Goal: Task Accomplishment & Management: Use online tool/utility

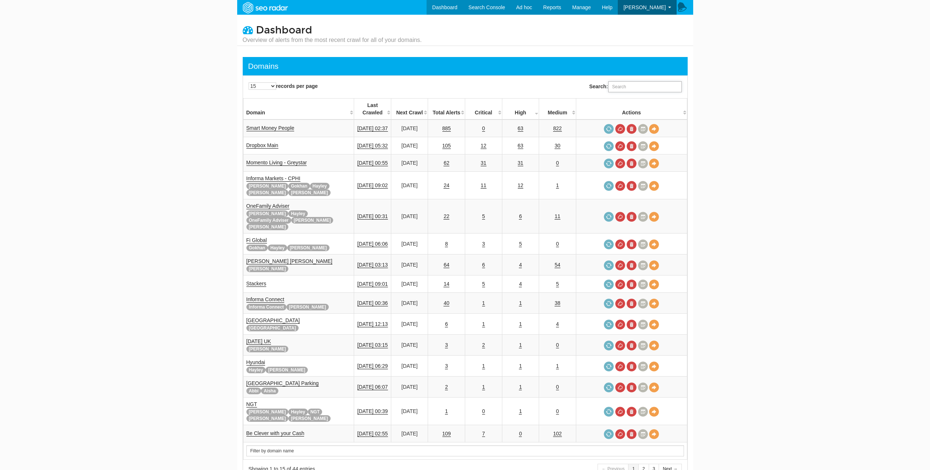
click at [633, 89] on input "Search:" at bounding box center [645, 86] width 74 height 11
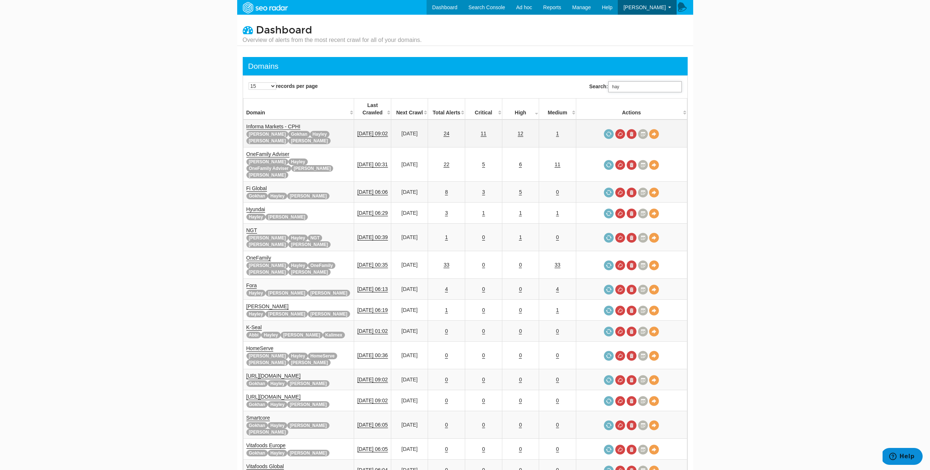
type input "hay"
click at [288, 124] on link "Informa Markets - CPHI" at bounding box center [273, 127] width 54 height 6
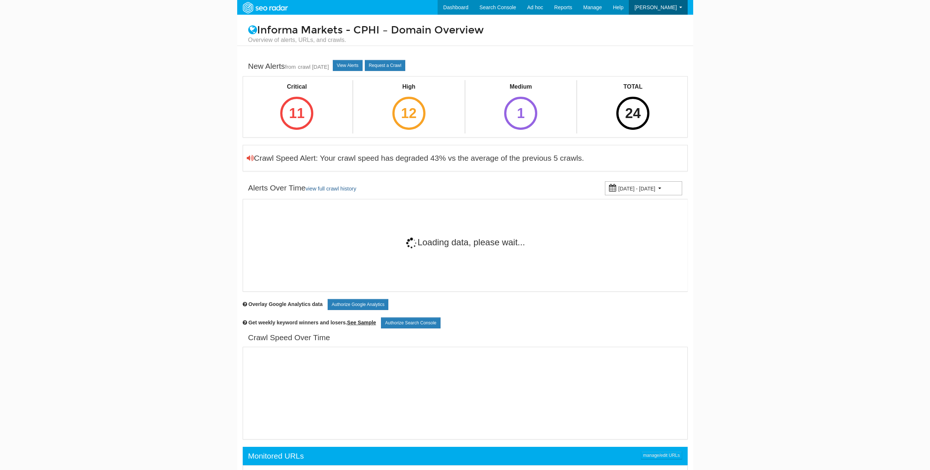
scroll to position [29, 0]
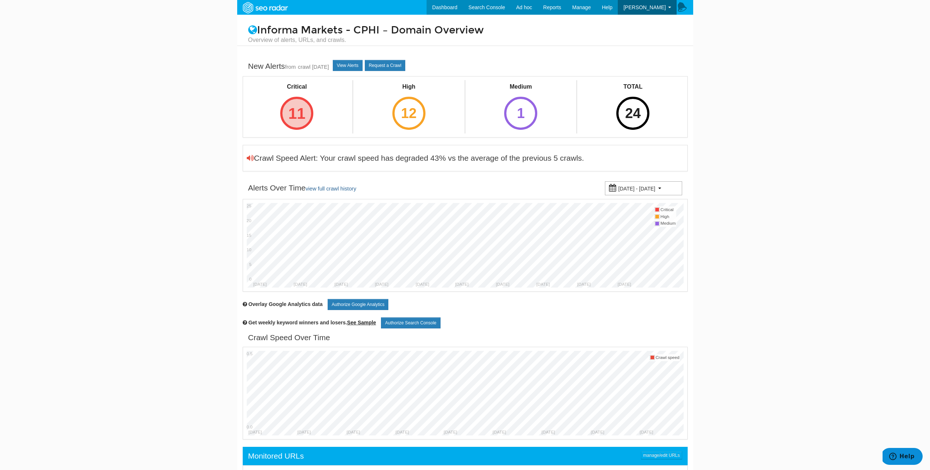
click at [298, 119] on div "11" at bounding box center [296, 113] width 33 height 33
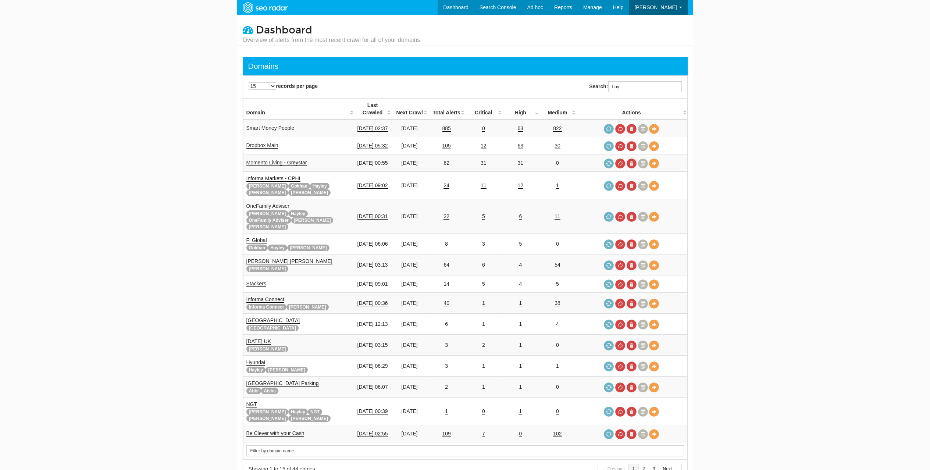
scroll to position [29, 0]
click at [630, 87] on input "hay" at bounding box center [645, 86] width 74 height 11
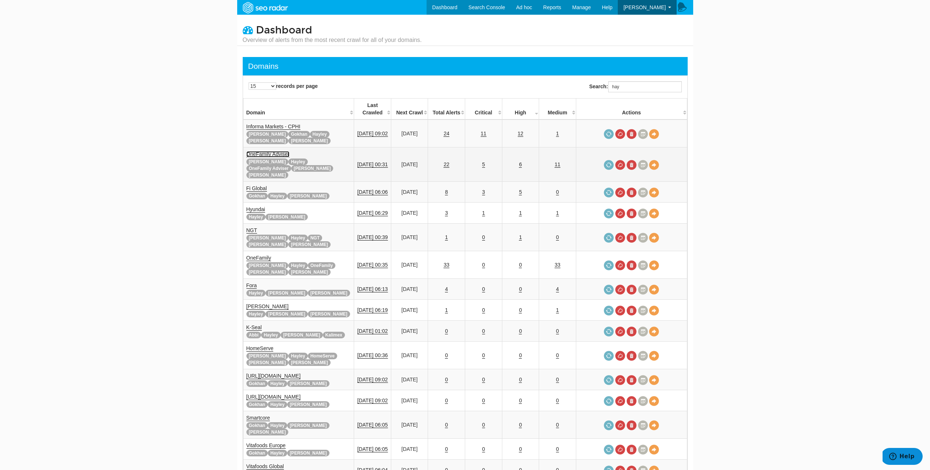
click at [257, 151] on link "OneFamily Adviser" at bounding box center [267, 154] width 43 height 6
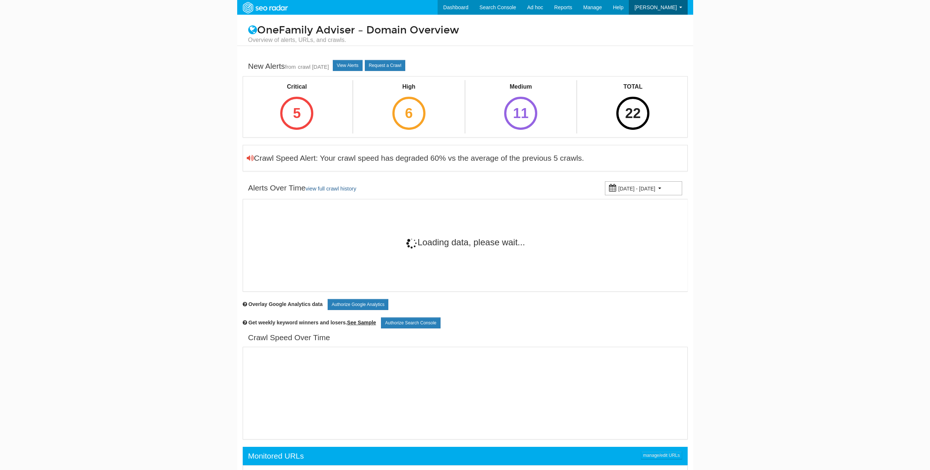
scroll to position [29, 0]
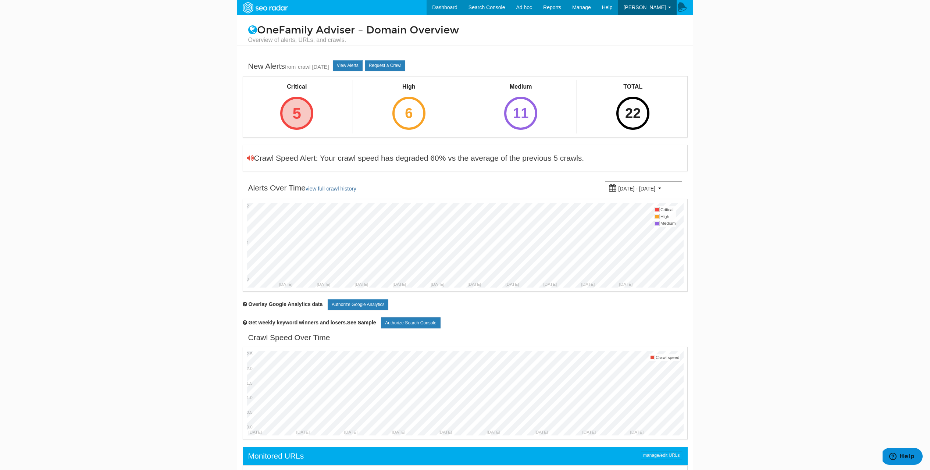
click at [295, 115] on div "5" at bounding box center [296, 113] width 33 height 33
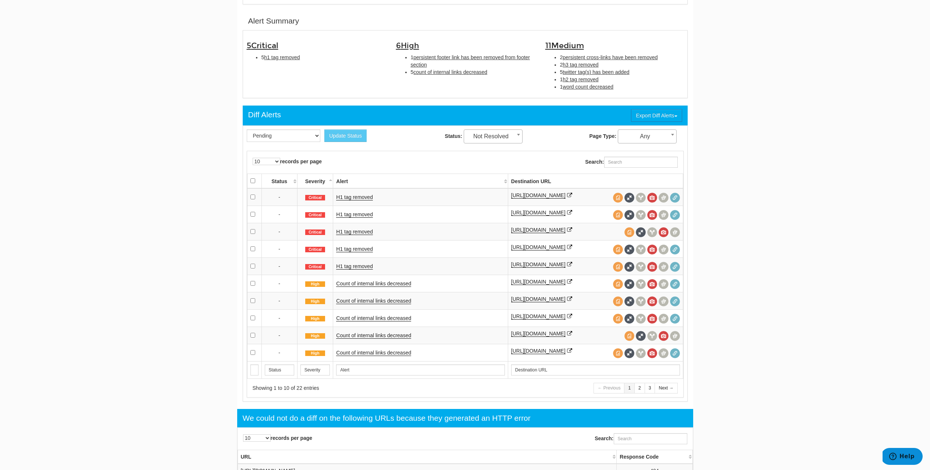
scroll to position [239, 0]
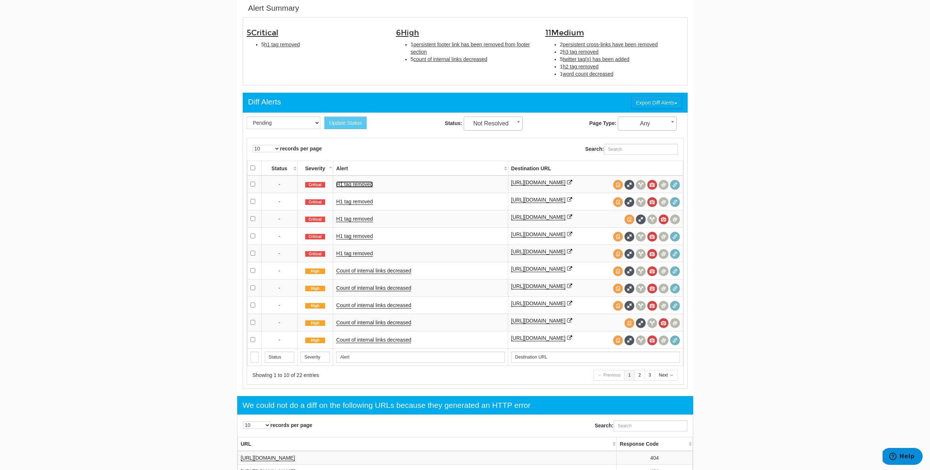
click at [356, 186] on link "H1 tag removed" at bounding box center [354, 184] width 37 height 6
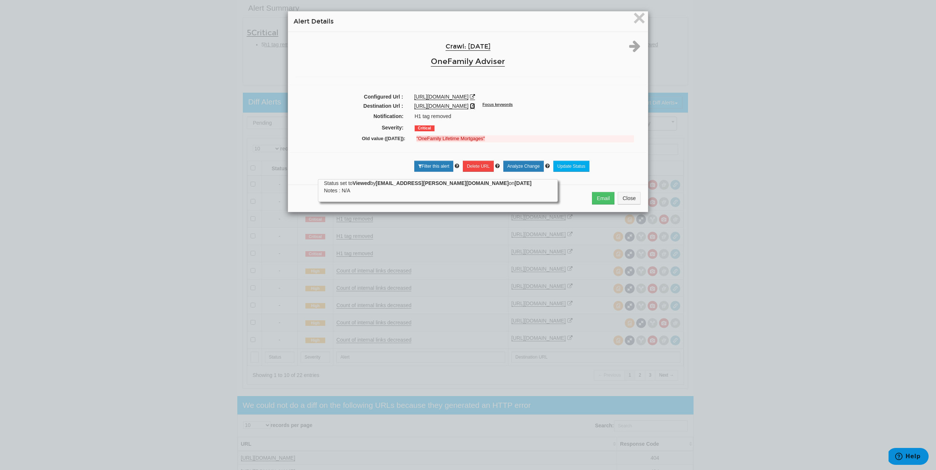
click at [475, 107] on icon at bounding box center [472, 105] width 5 height 5
click at [633, 26] on span "×" at bounding box center [639, 18] width 13 height 25
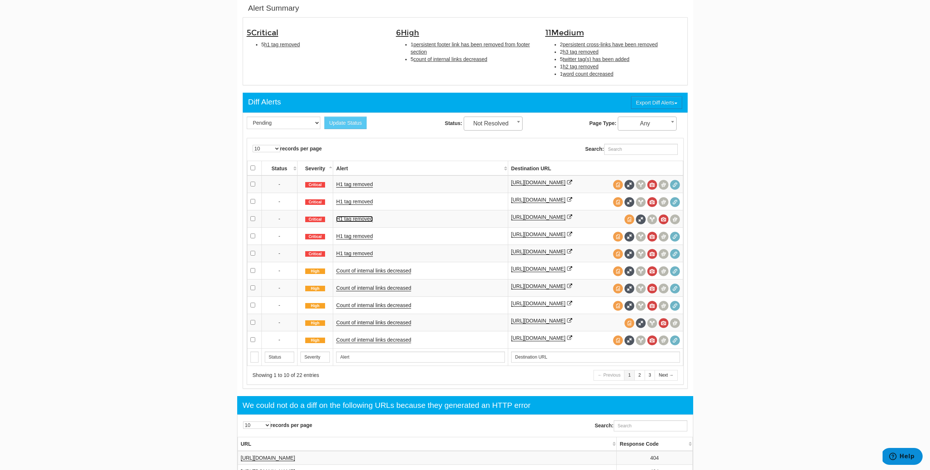
click at [349, 222] on link "H1 tag removed" at bounding box center [354, 219] width 37 height 6
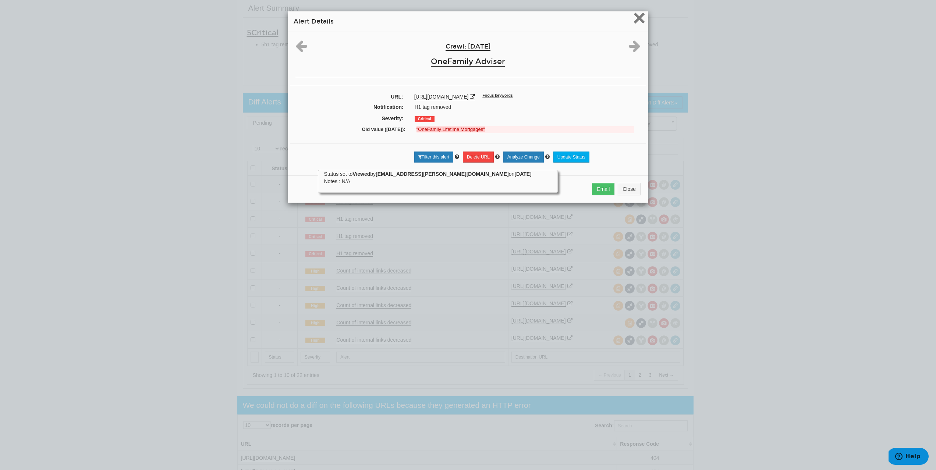
click at [633, 24] on span "×" at bounding box center [639, 18] width 13 height 25
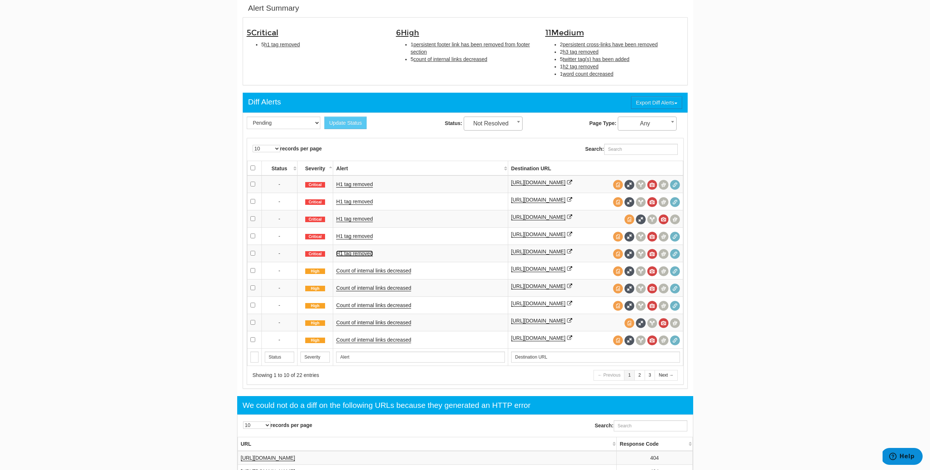
click at [357, 257] on link "H1 tag removed" at bounding box center [354, 253] width 37 height 6
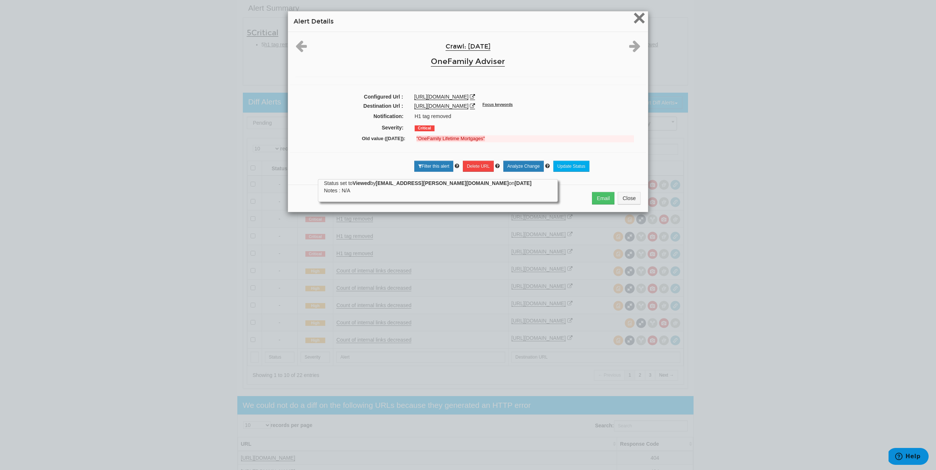
click at [633, 23] on span "×" at bounding box center [639, 18] width 13 height 25
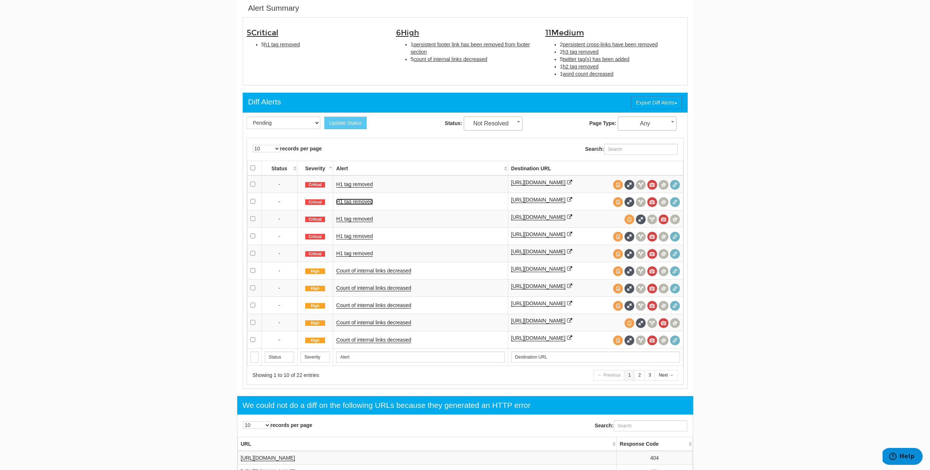
click at [355, 205] on link "H1 tag removed" at bounding box center [354, 202] width 37 height 6
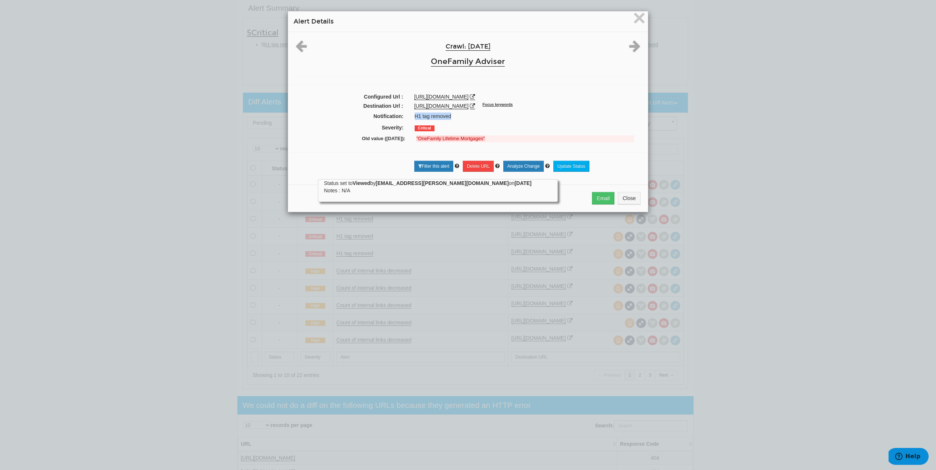
drag, startPoint x: 406, startPoint y: 114, endPoint x: 451, endPoint y: 117, distance: 45.3
click at [451, 117] on div "Notification: H1 tag removed" at bounding box center [468, 116] width 356 height 11
drag, startPoint x: 410, startPoint y: 106, endPoint x: 537, endPoint y: 107, distance: 126.9
click at [537, 107] on div "https://www.onefamilyadviser.com/lifetime-mortgages/ Focus keywords" at bounding box center [527, 105] width 237 height 7
copy link "https://www.onefamilyadviser.com/lifetime-mortgages/"
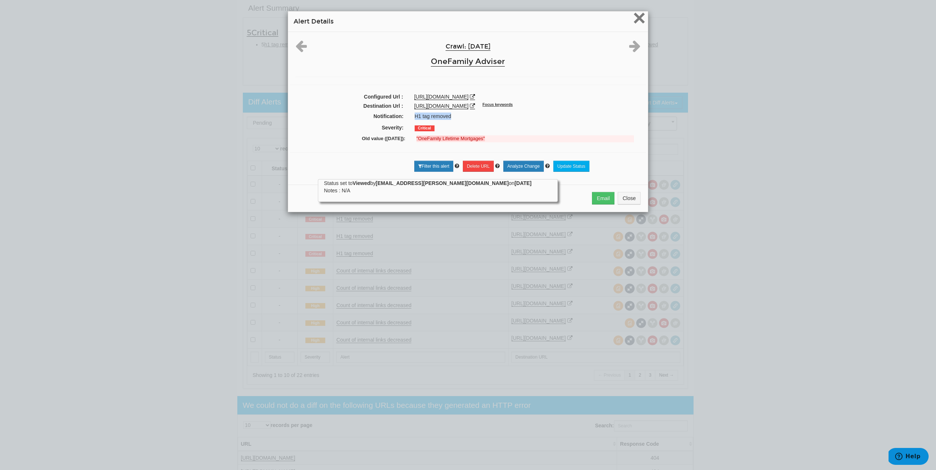
click at [633, 12] on span "×" at bounding box center [639, 18] width 13 height 25
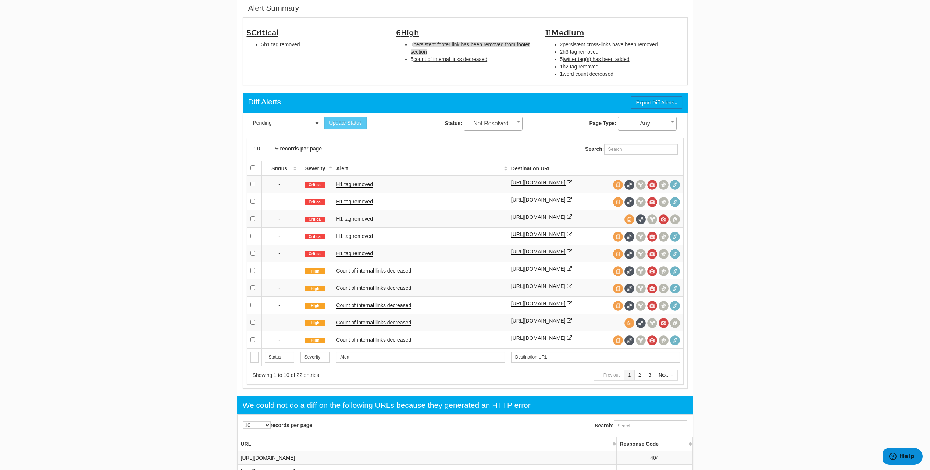
click at [427, 42] on span "persistent footer link has been removed from footer section" at bounding box center [471, 48] width 120 height 13
type input "persistent footer link has been removed from footer section"
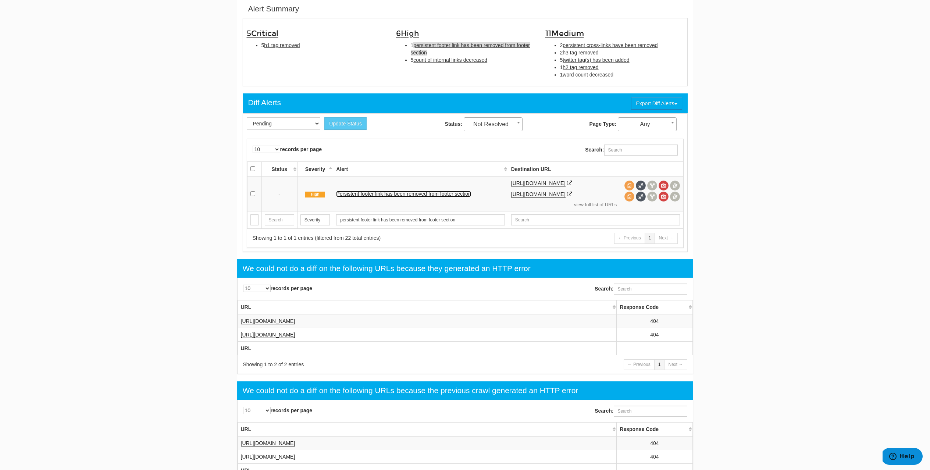
click at [354, 195] on link "Persistent footer link has been removed from footer section" at bounding box center [403, 194] width 135 height 6
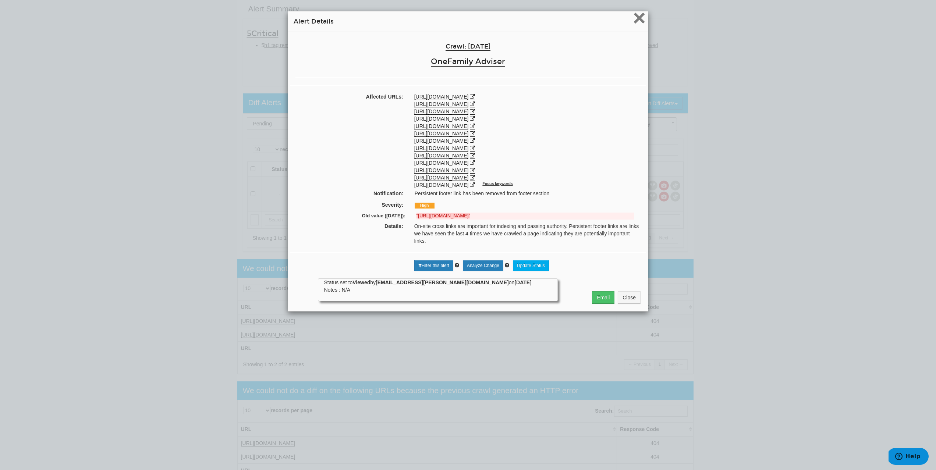
click at [635, 25] on span "×" at bounding box center [639, 18] width 13 height 25
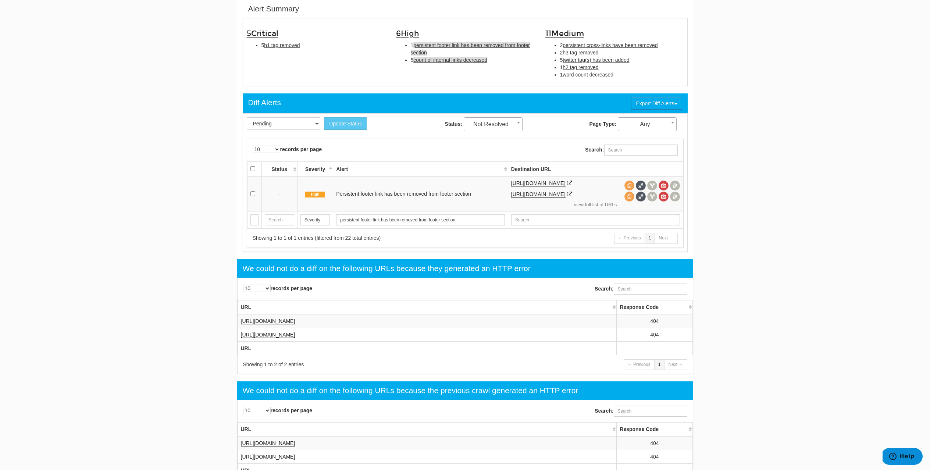
click at [430, 57] on span "count of internal links decreased" at bounding box center [450, 60] width 74 height 6
type input "count of internal links decreased"
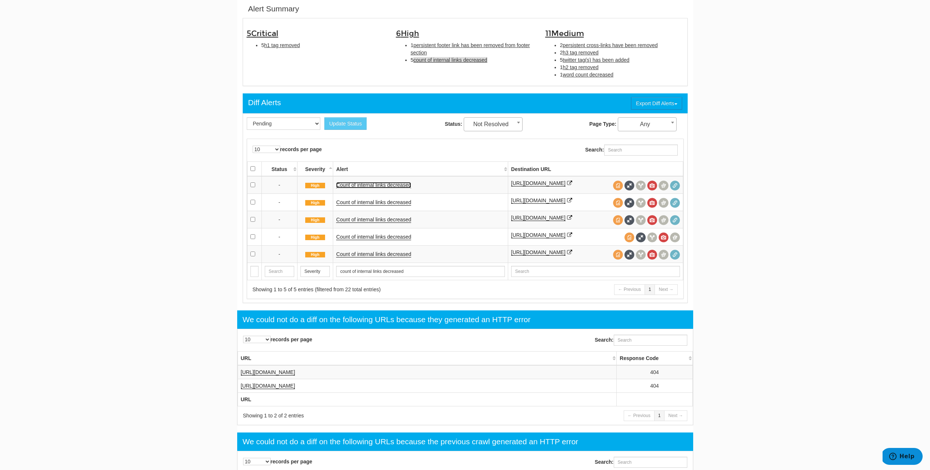
click at [385, 186] on link "Count of internal links decreased" at bounding box center [373, 185] width 75 height 6
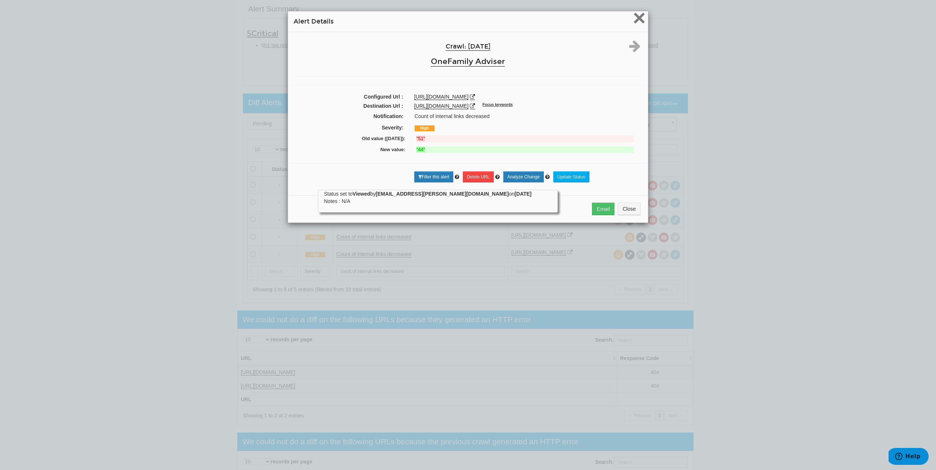
click at [633, 20] on span "×" at bounding box center [639, 18] width 13 height 25
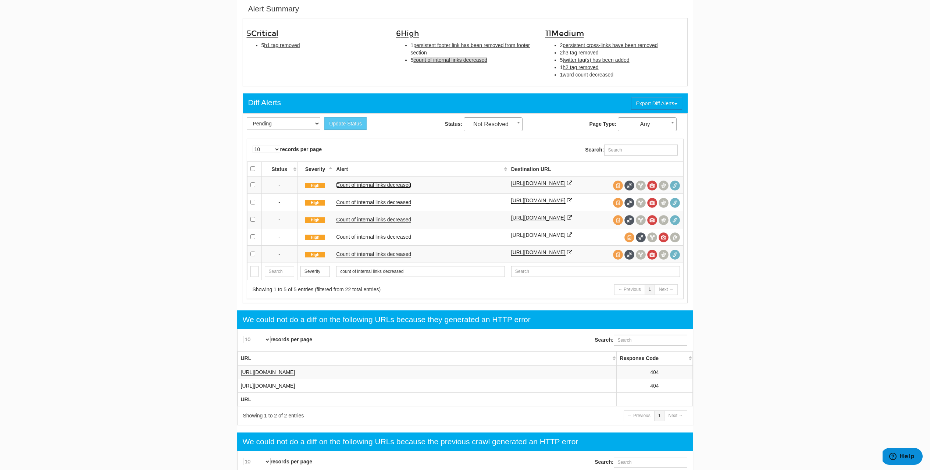
click at [383, 188] on link "Count of internal links decreased" at bounding box center [373, 185] width 75 height 6
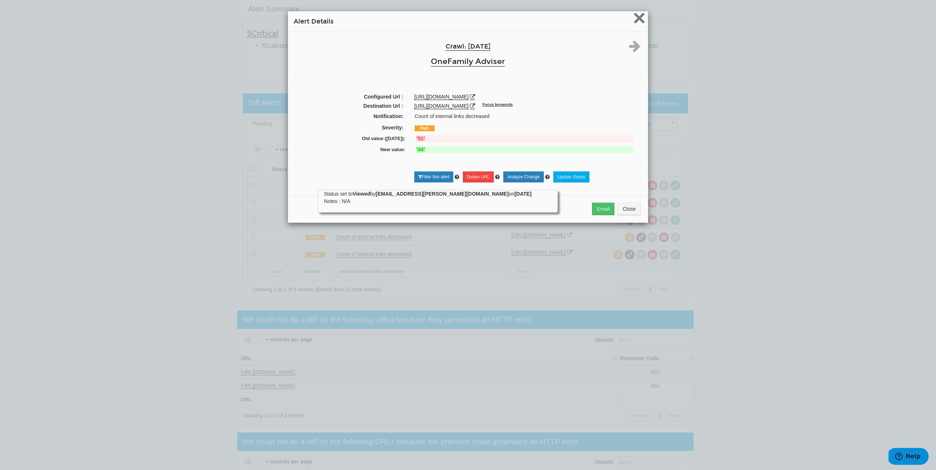
click at [635, 23] on span "×" at bounding box center [639, 18] width 13 height 25
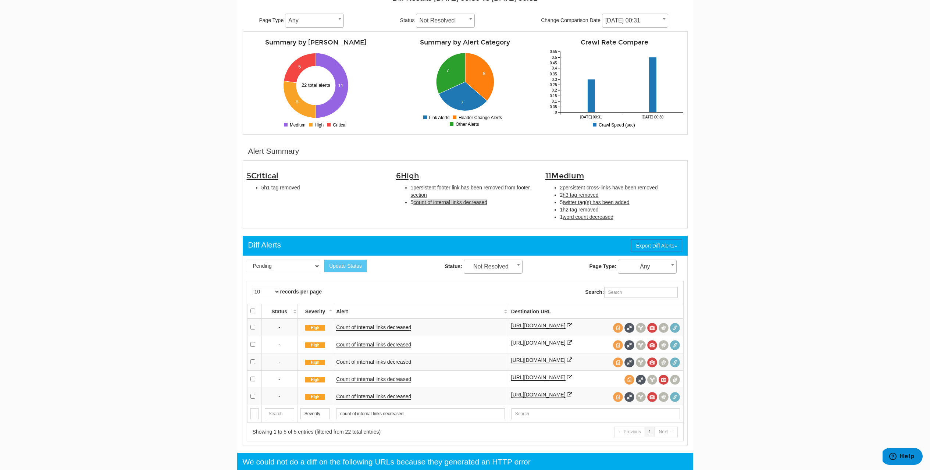
scroll to position [0, 0]
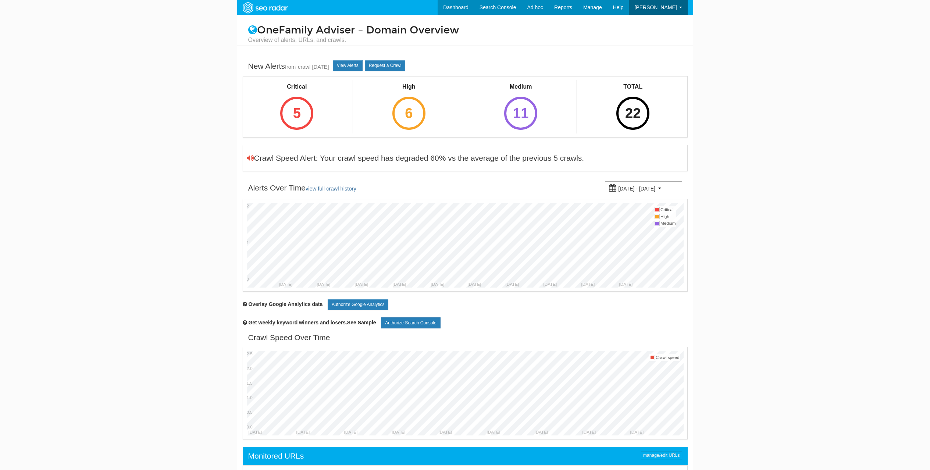
scroll to position [29, 0]
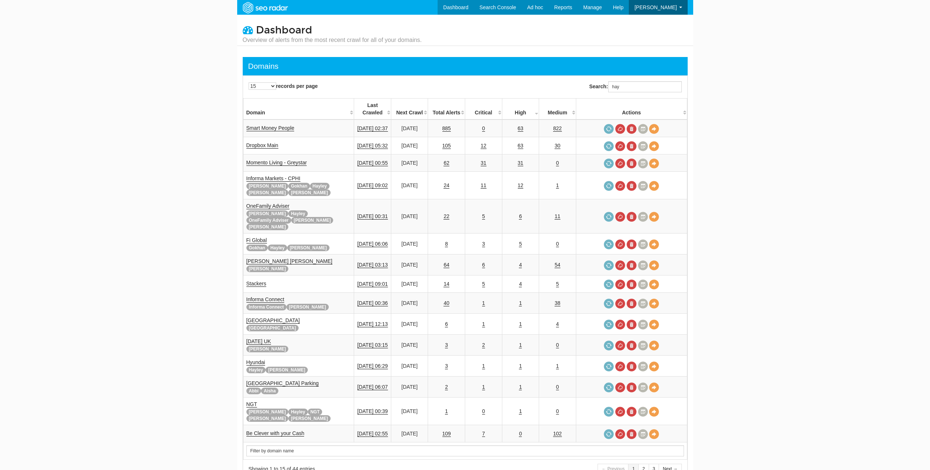
scroll to position [29, 0]
click at [635, 89] on input "hay" at bounding box center [645, 86] width 74 height 11
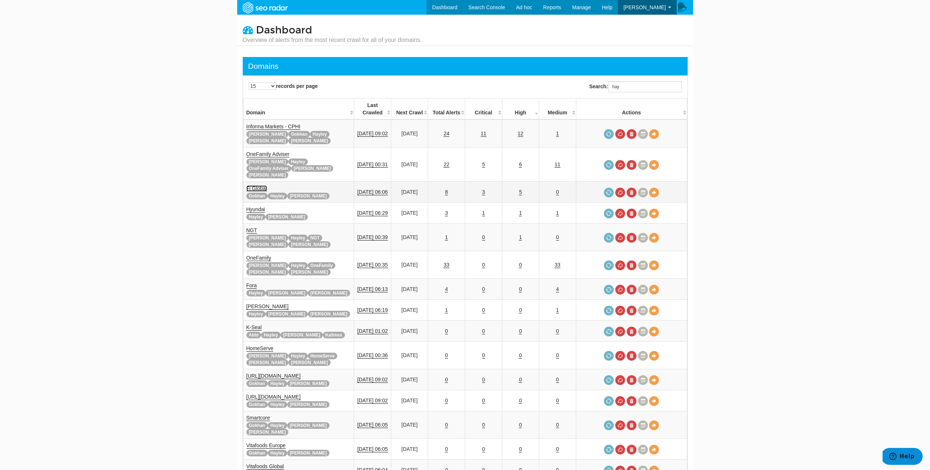
click at [256, 185] on link "Fi Global" at bounding box center [256, 188] width 21 height 6
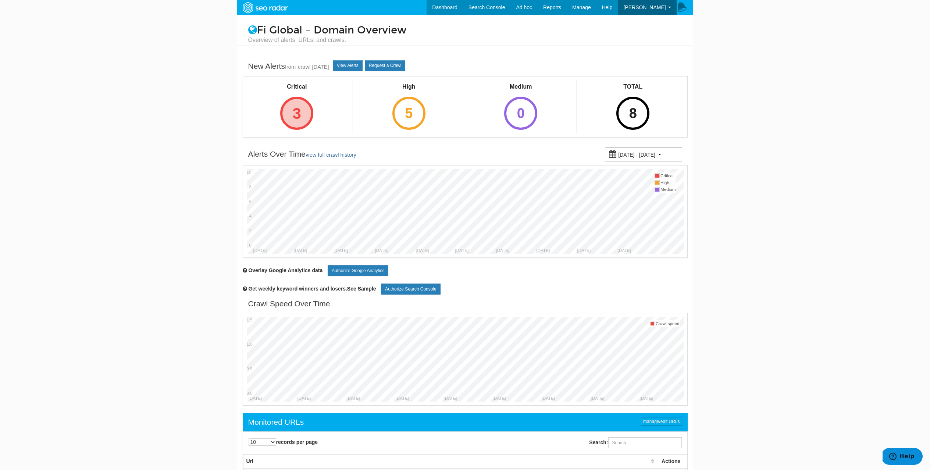
click at [292, 119] on div "3" at bounding box center [296, 113] width 33 height 33
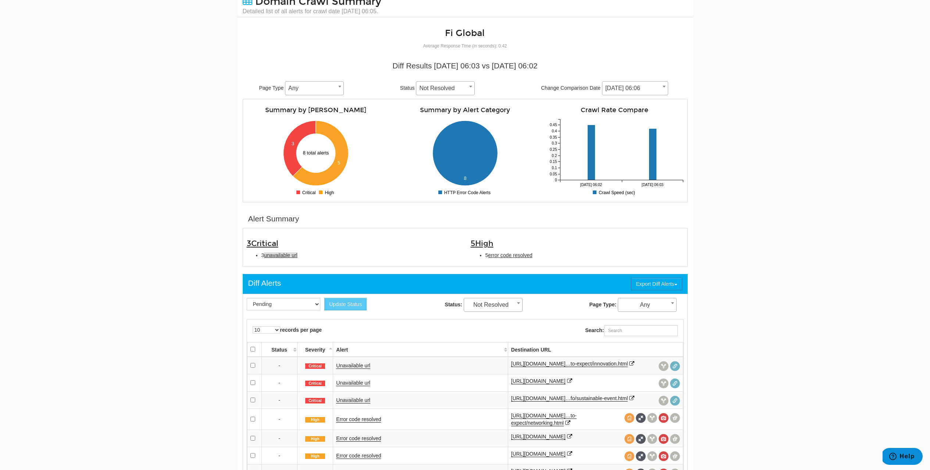
scroll to position [48, 0]
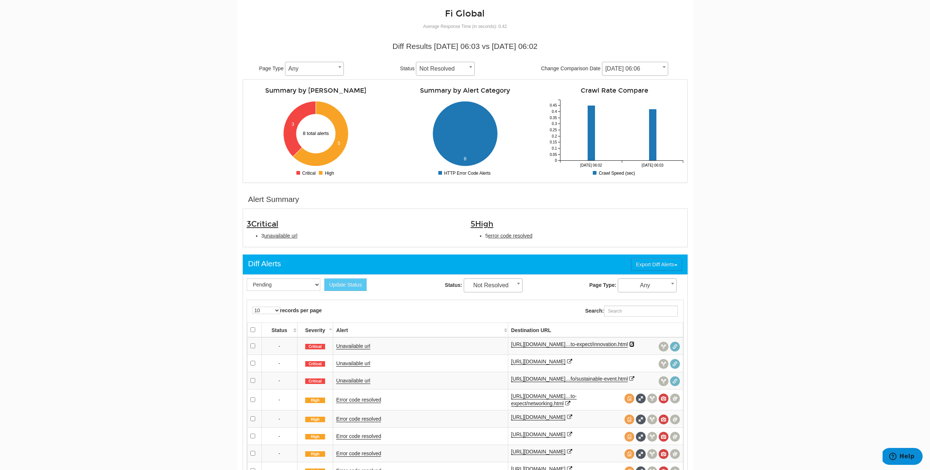
click at [629, 347] on icon at bounding box center [631, 344] width 5 height 5
click at [567, 364] on icon at bounding box center [569, 361] width 5 height 5
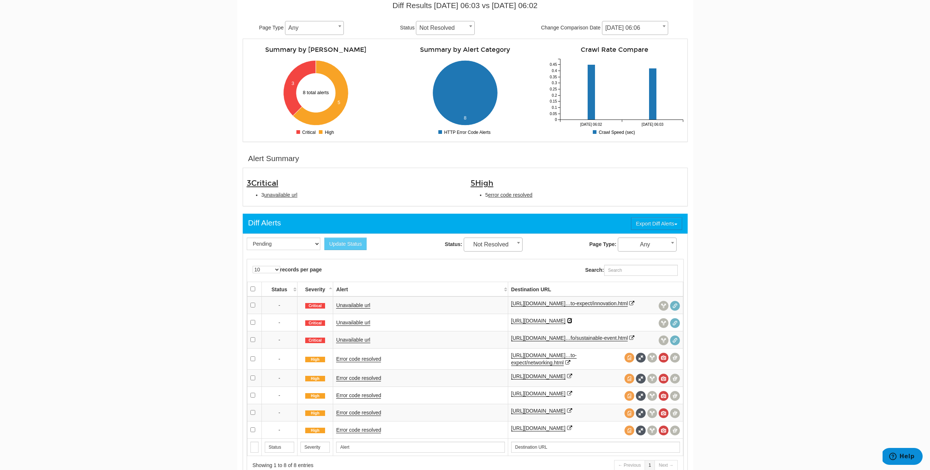
scroll to position [102, 0]
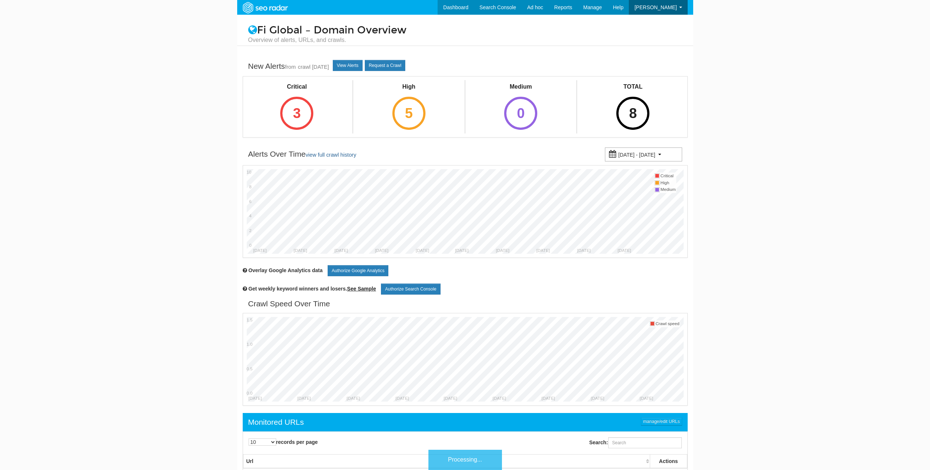
scroll to position [29, 0]
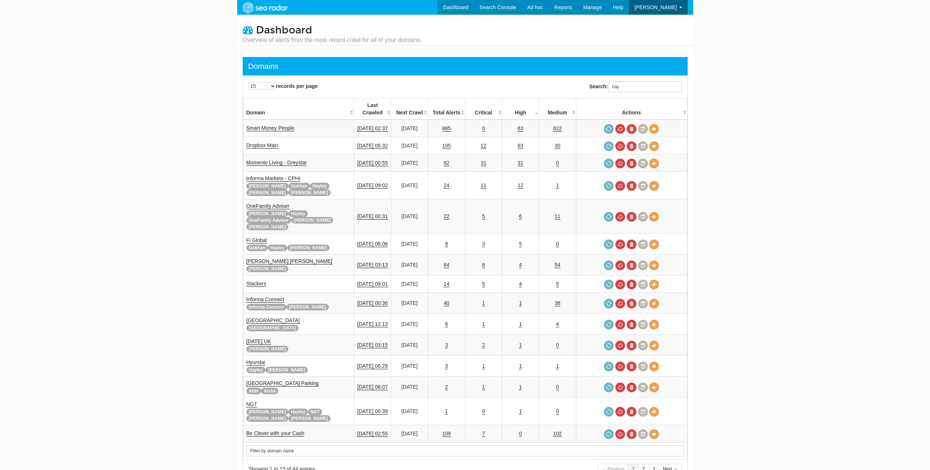
scroll to position [29, 0]
click at [648, 84] on input "hay" at bounding box center [645, 86] width 74 height 11
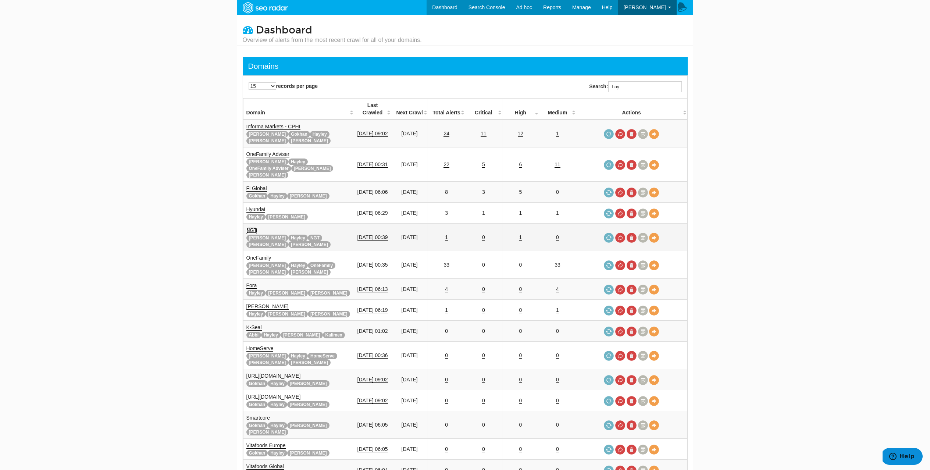
click at [252, 227] on link "NGT" at bounding box center [251, 230] width 11 height 6
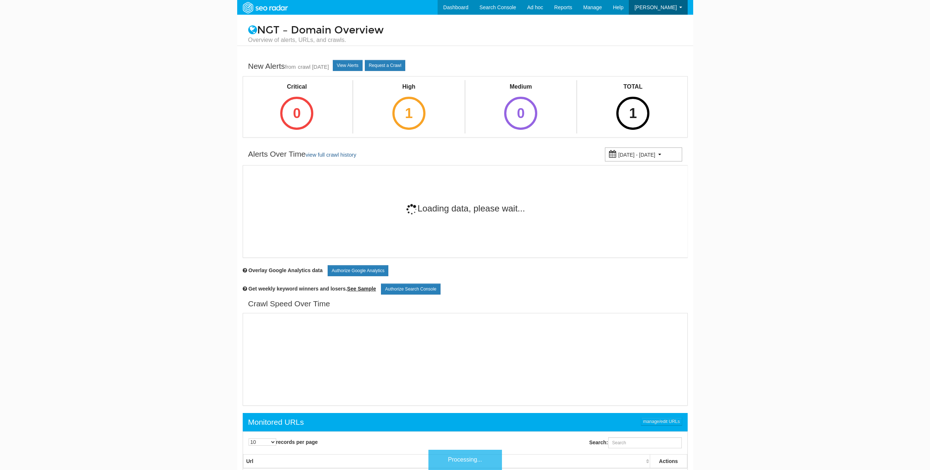
scroll to position [29, 0]
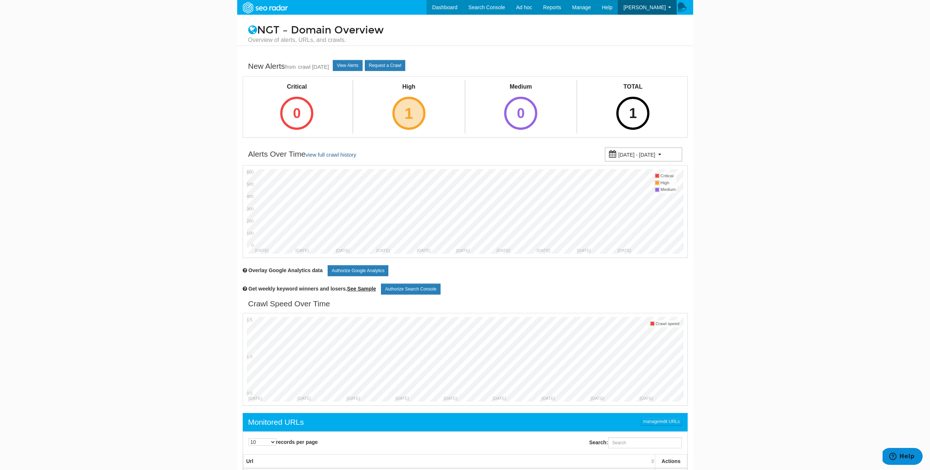
click at [409, 112] on div "1" at bounding box center [408, 113] width 33 height 33
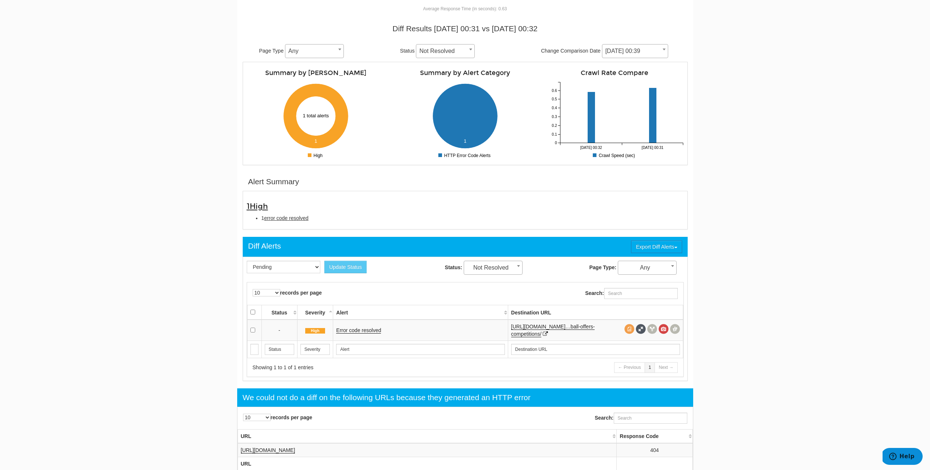
scroll to position [100, 0]
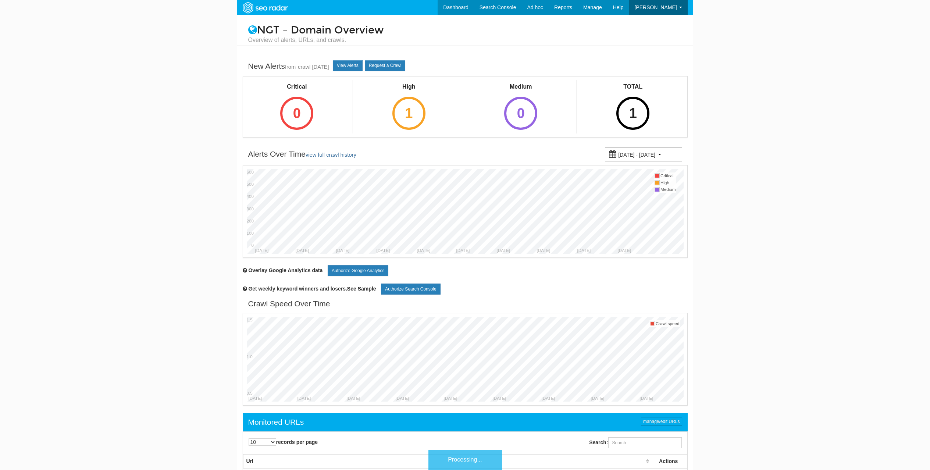
scroll to position [29, 0]
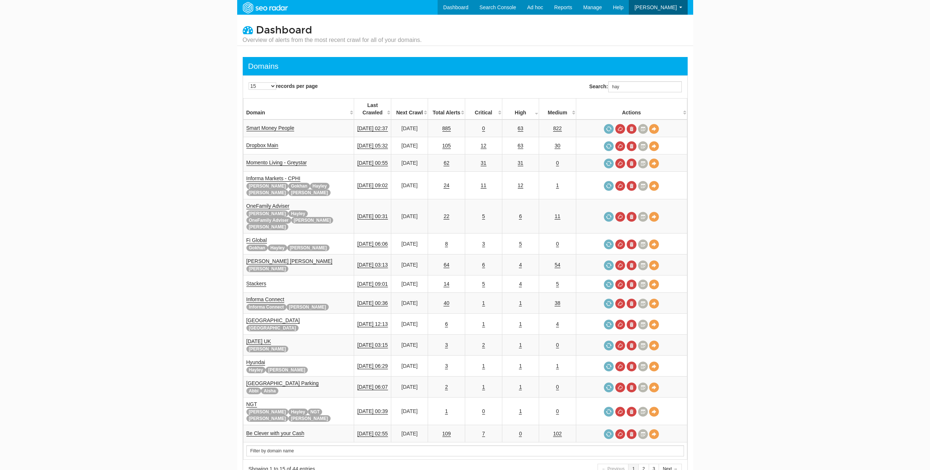
scroll to position [29, 0]
click at [654, 82] on input "hay" at bounding box center [645, 86] width 74 height 11
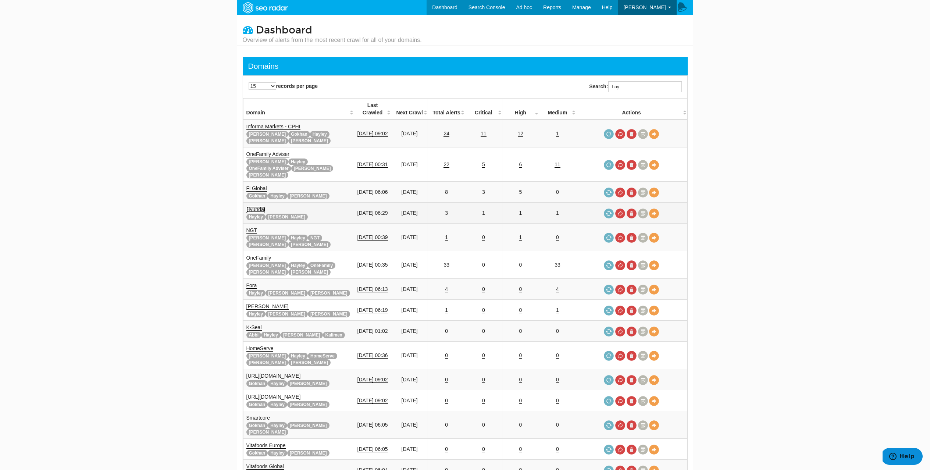
click at [255, 206] on link "Hyundai" at bounding box center [255, 209] width 19 height 6
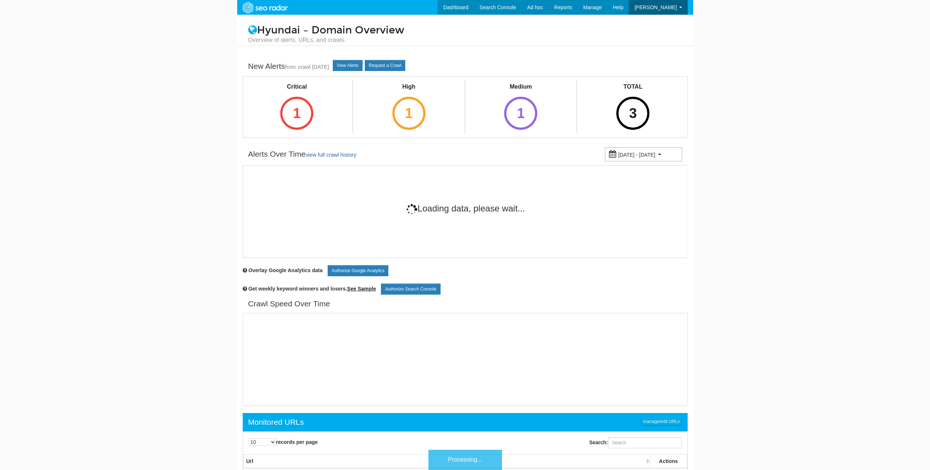
scroll to position [29, 0]
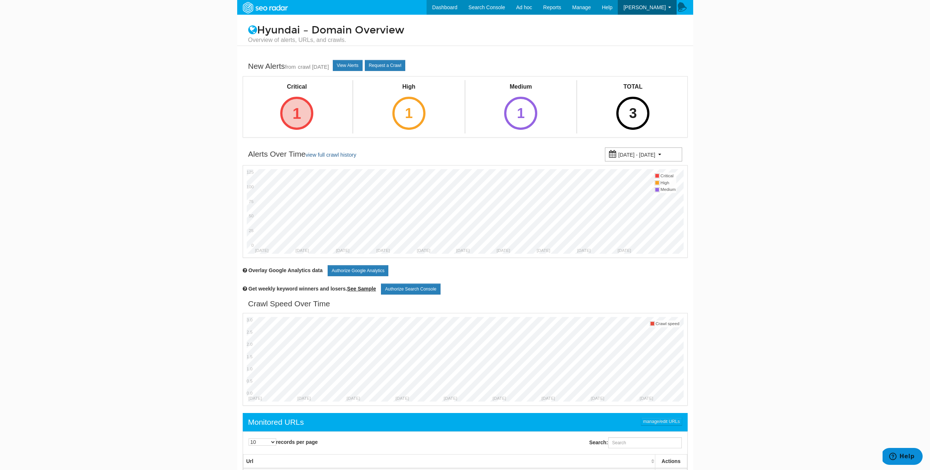
click at [295, 113] on div "1" at bounding box center [296, 113] width 33 height 33
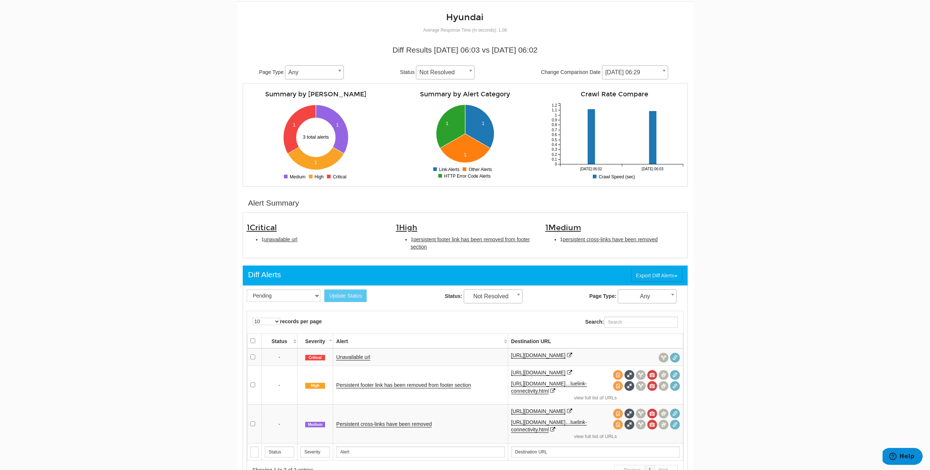
scroll to position [57, 0]
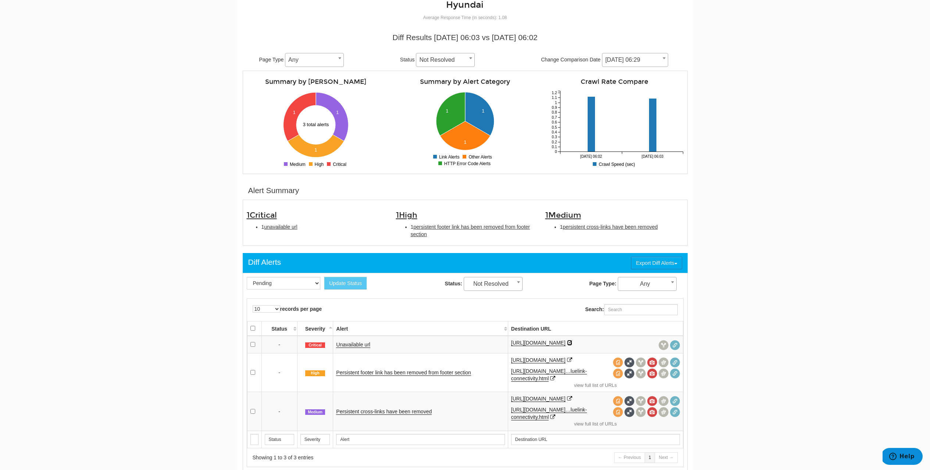
click at [572, 342] on icon at bounding box center [569, 342] width 5 height 5
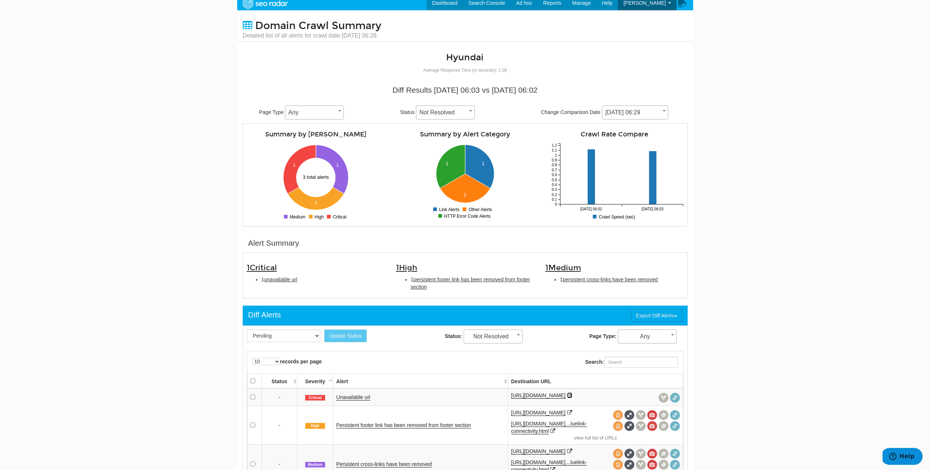
scroll to position [0, 0]
